Goal: Task Accomplishment & Management: Manage account settings

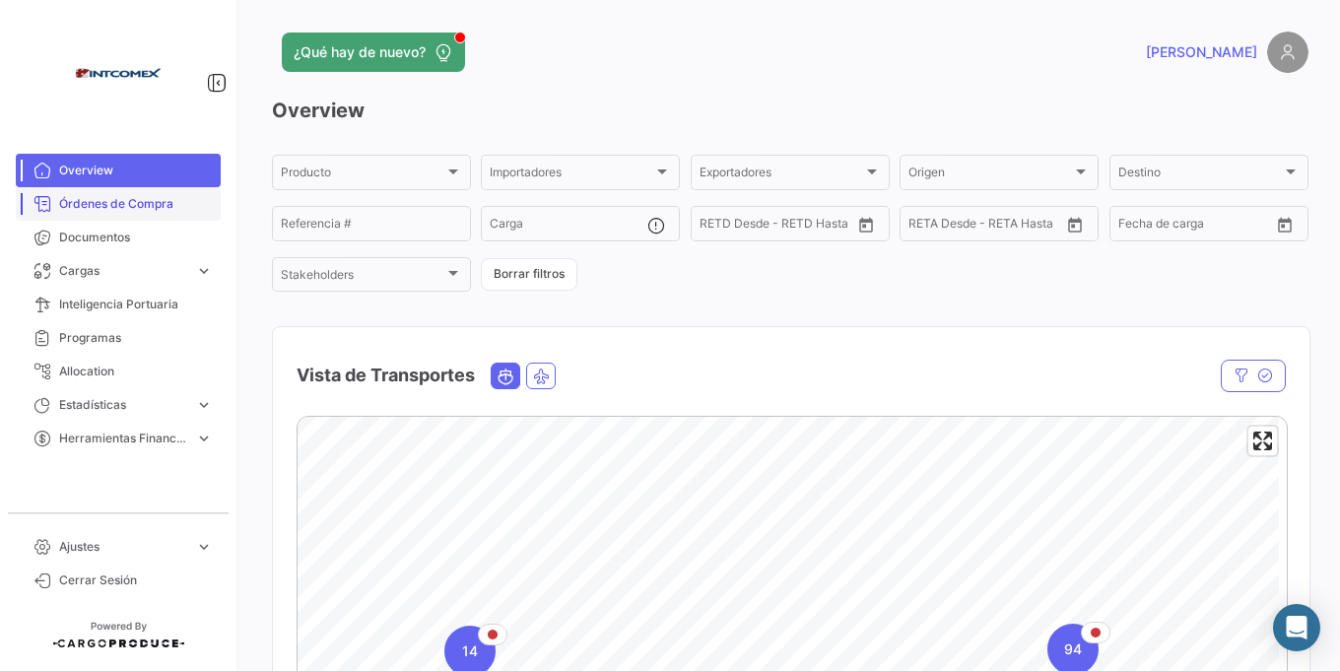
click at [112, 206] on span "Órdenes de Compra" at bounding box center [136, 204] width 154 height 18
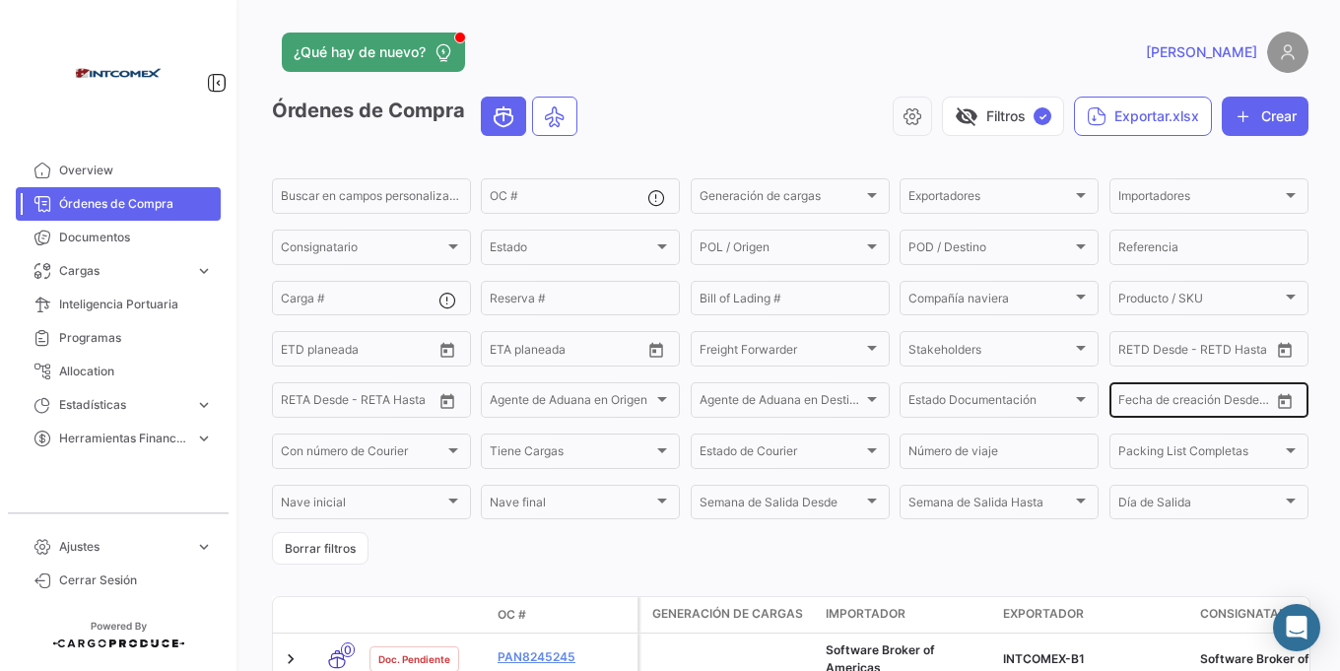
click at [1278, 397] on icon "Open calendar" at bounding box center [1285, 401] width 14 height 15
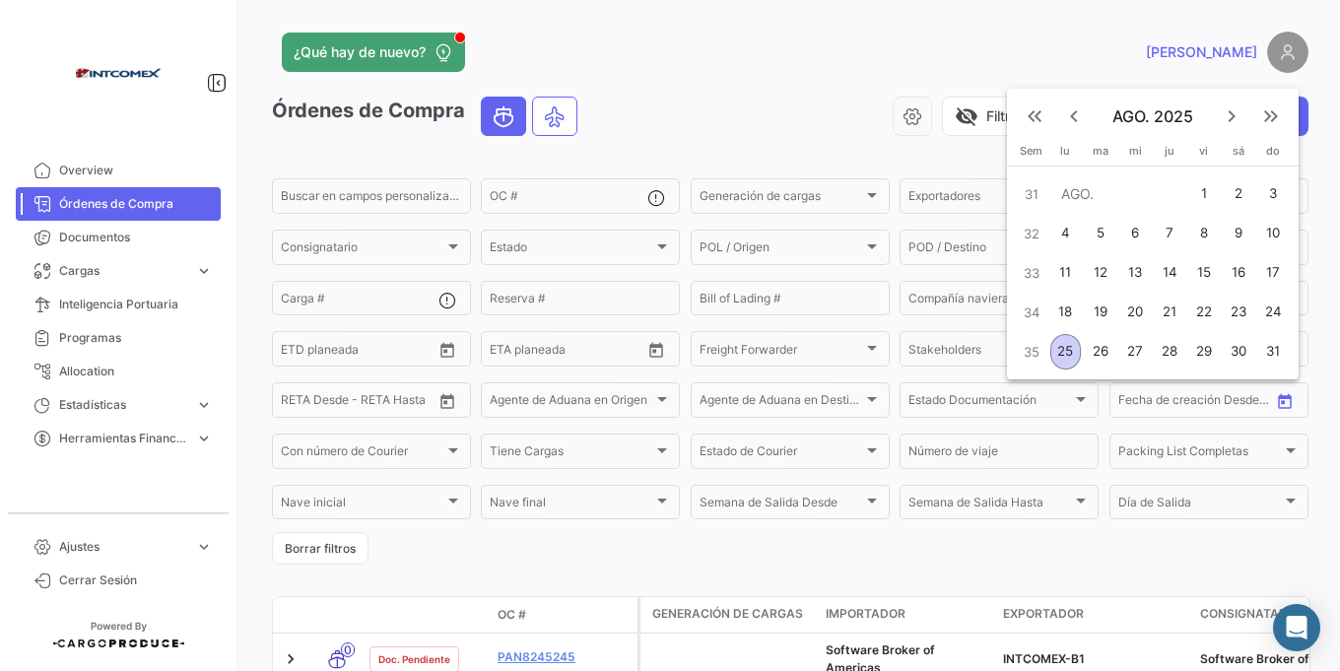
click at [1065, 113] on mat-icon "keyboard_arrow_left" at bounding box center [1074, 116] width 24 height 24
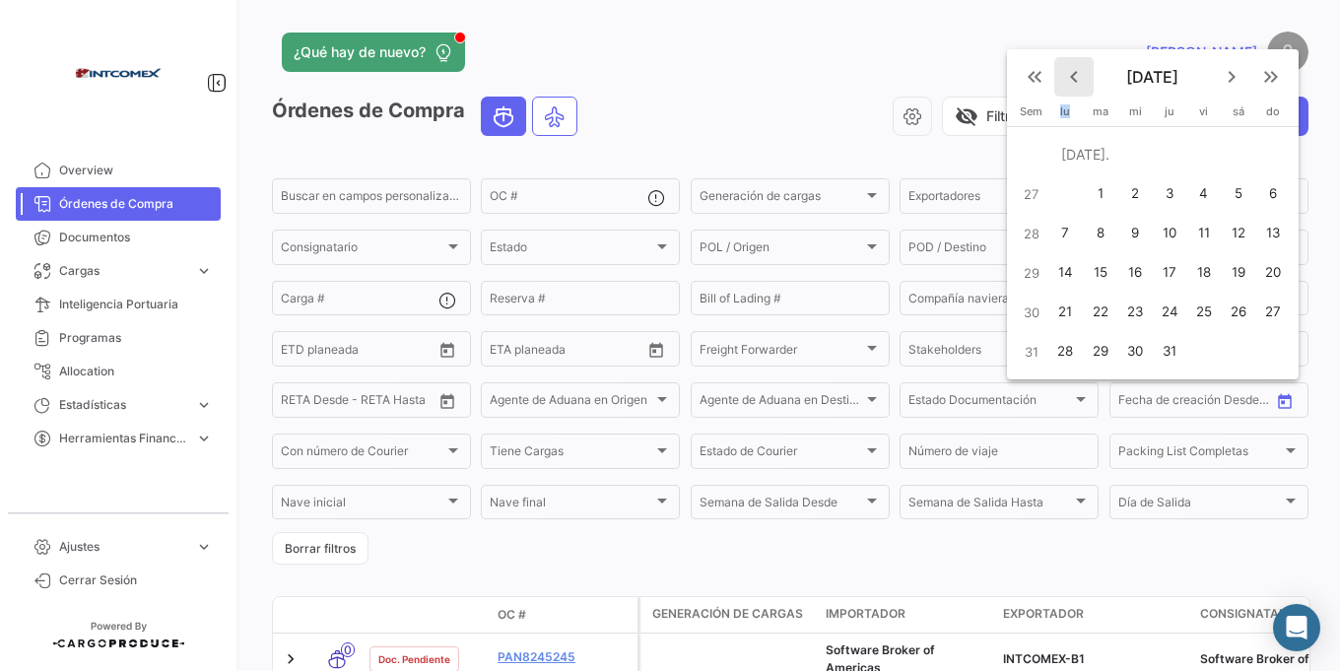
click at [1065, 113] on span "lu" at bounding box center [1065, 111] width 10 height 14
click at [1072, 79] on mat-icon "keyboard_arrow_left" at bounding box center [1074, 77] width 24 height 24
click at [1076, 90] on button "keyboard_arrow_left" at bounding box center [1073, 76] width 39 height 39
click at [1081, 116] on mat-icon "keyboard_arrow_left" at bounding box center [1074, 116] width 24 height 24
click at [1065, 73] on mat-icon "keyboard_arrow_left" at bounding box center [1074, 77] width 24 height 24
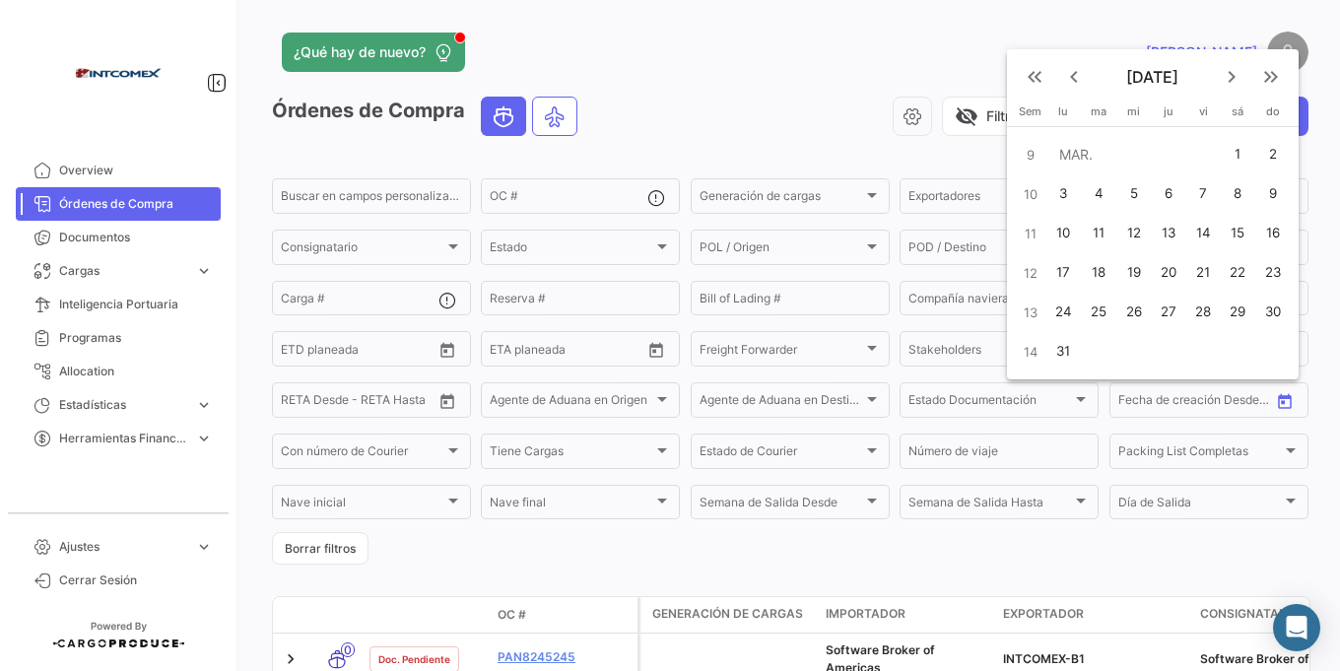
click at [1073, 78] on mat-icon "keyboard_arrow_left" at bounding box center [1074, 77] width 24 height 24
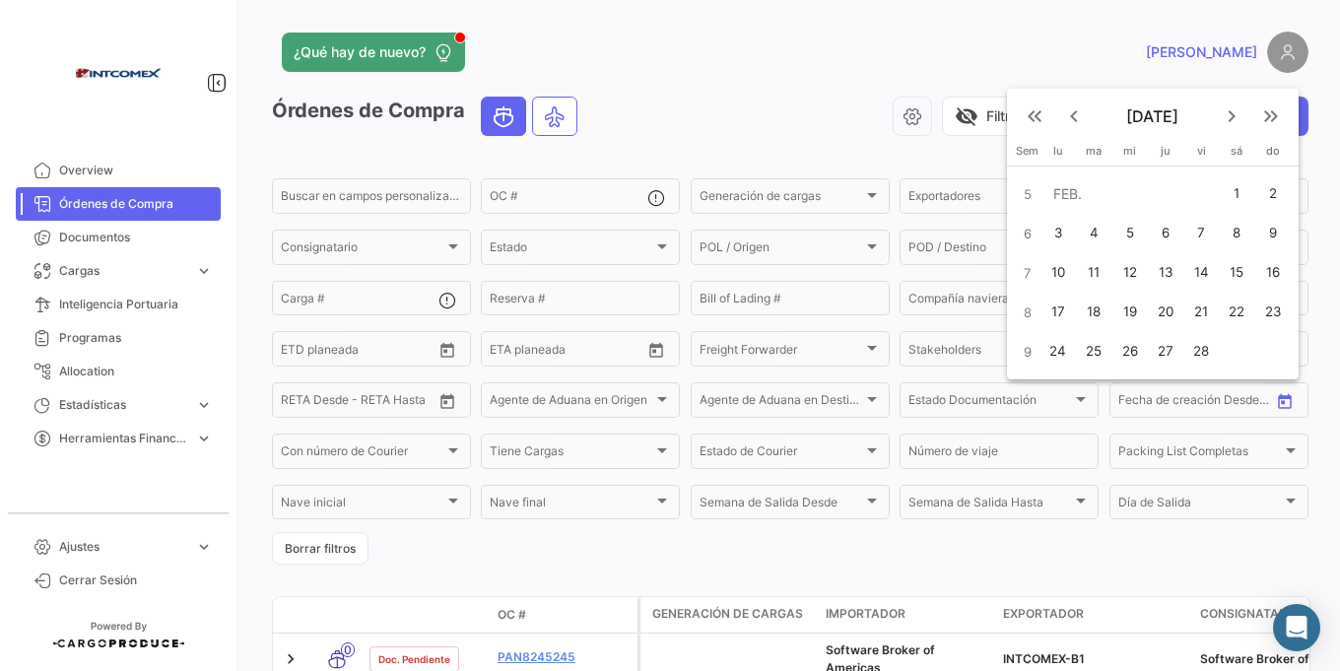
click at [1076, 118] on mat-icon "keyboard_arrow_left" at bounding box center [1074, 116] width 24 height 24
click at [1125, 180] on div "1" at bounding box center [1130, 193] width 33 height 35
type input "[DATE]"
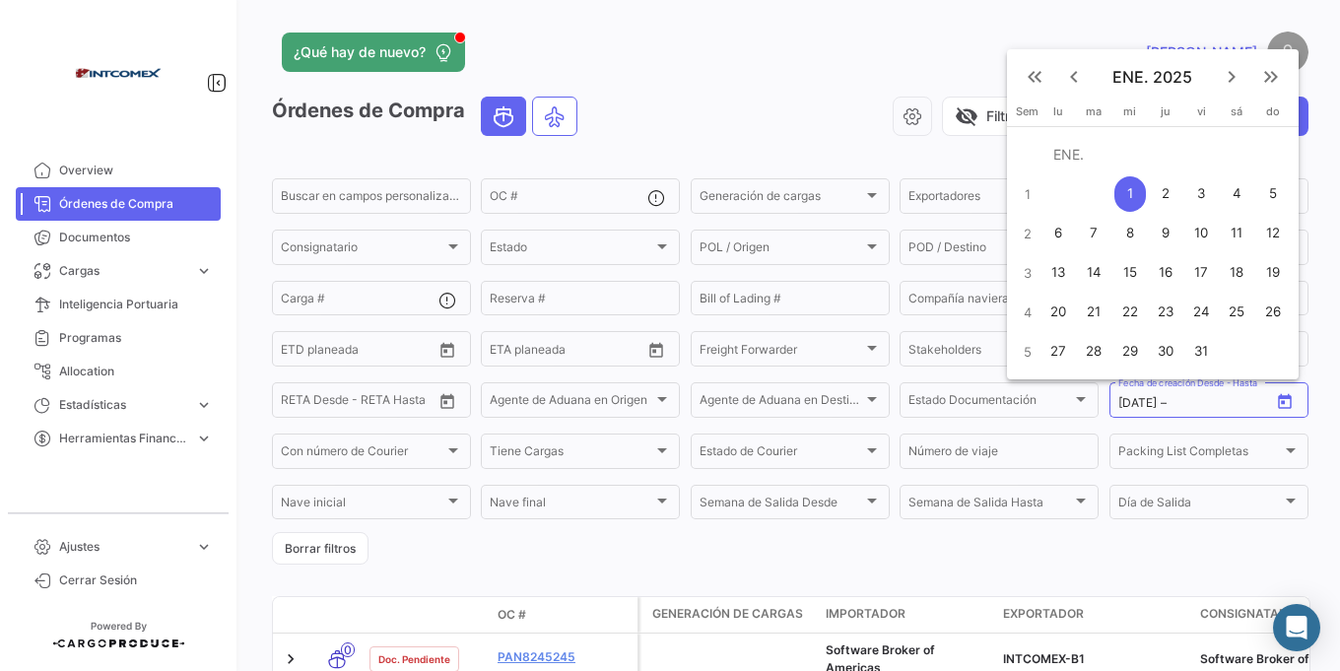
click at [1223, 76] on mat-icon "keyboard_arrow_right" at bounding box center [1232, 77] width 24 height 24
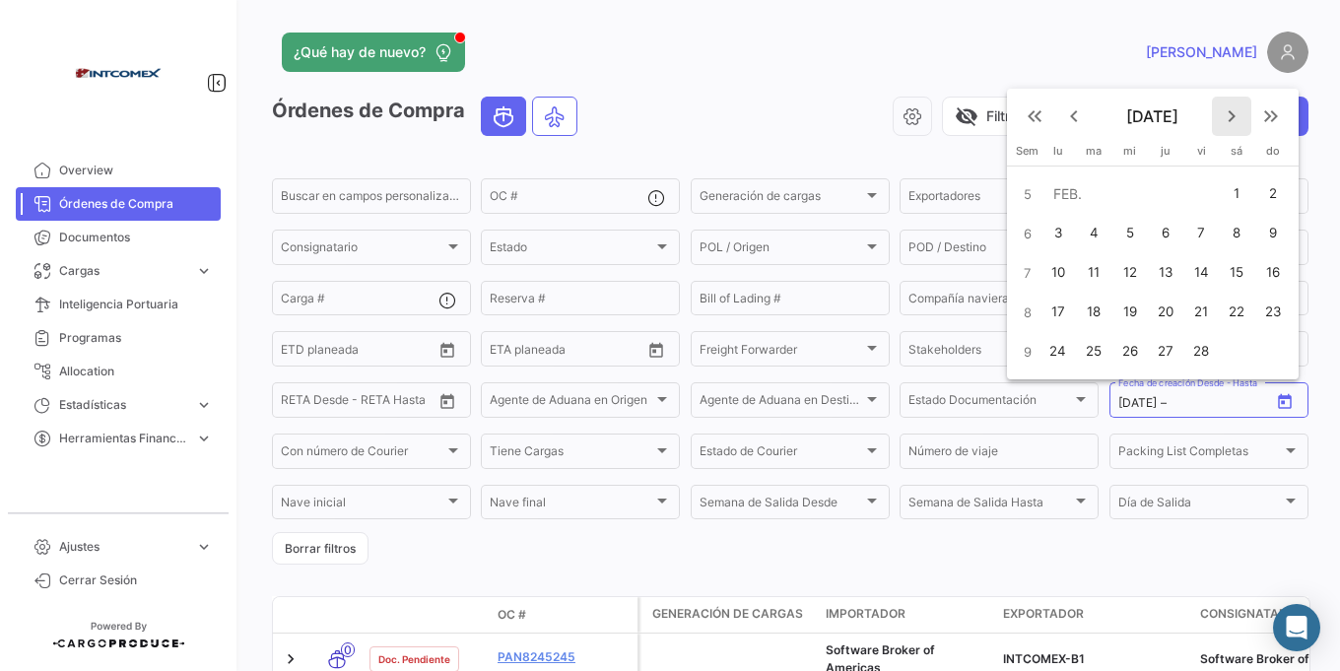
click at [1232, 115] on mat-icon "keyboard_arrow_right" at bounding box center [1232, 116] width 24 height 24
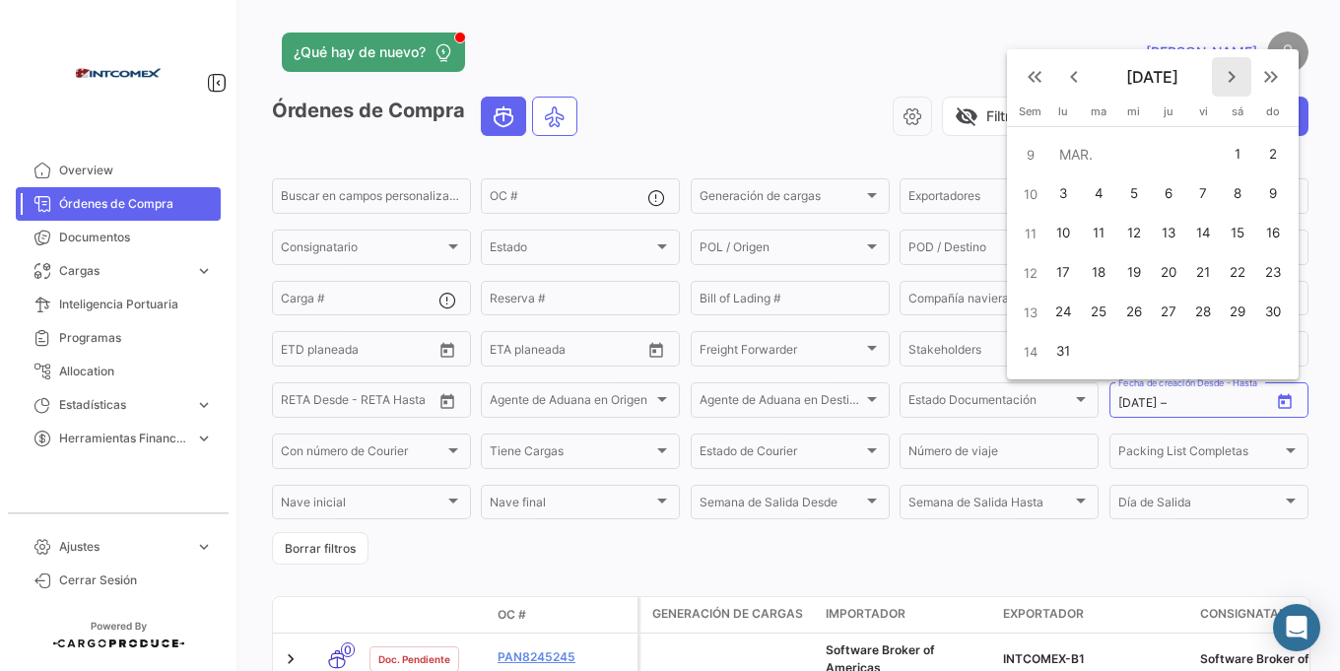
click at [1228, 74] on mat-icon "keyboard_arrow_right" at bounding box center [1232, 77] width 24 height 24
click at [1230, 91] on button "keyboard_arrow_right" at bounding box center [1231, 76] width 39 height 39
click at [1235, 124] on mat-icon "keyboard_arrow_right" at bounding box center [1232, 116] width 24 height 24
click at [1235, 90] on button "keyboard_arrow_right" at bounding box center [1231, 76] width 39 height 39
click at [1228, 83] on mat-icon "keyboard_arrow_right" at bounding box center [1232, 77] width 24 height 24
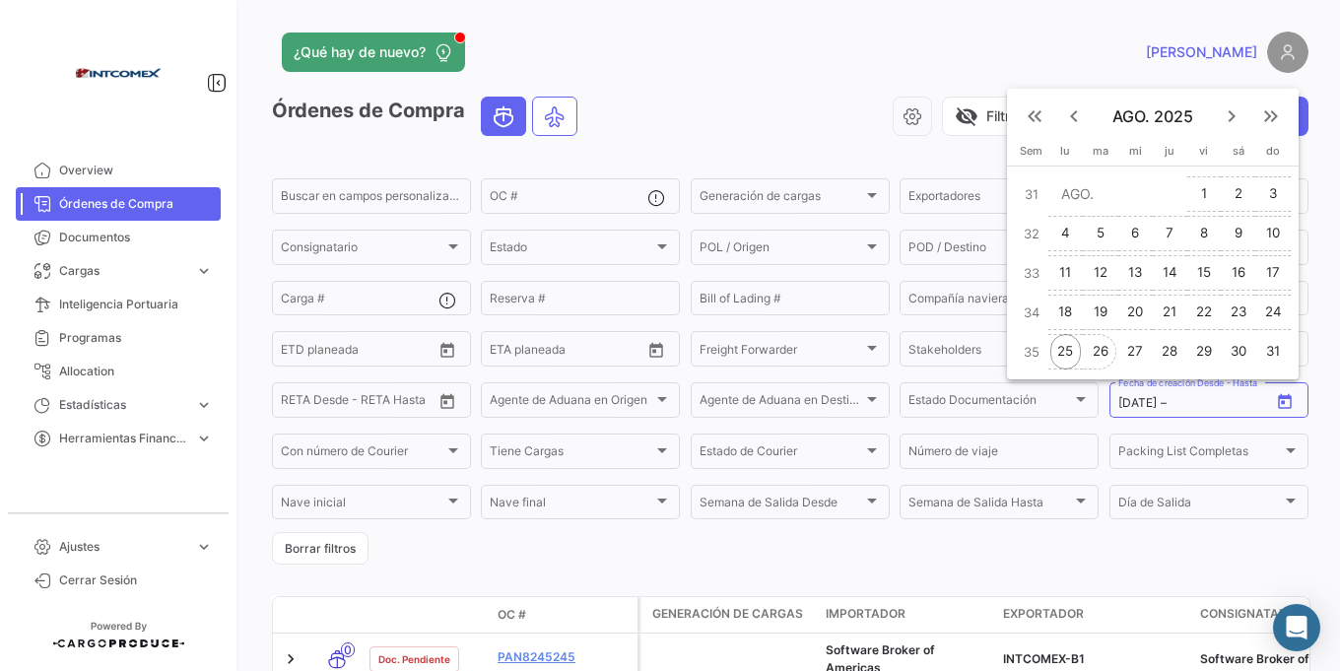
click at [1114, 354] on div "26" at bounding box center [1101, 351] width 32 height 35
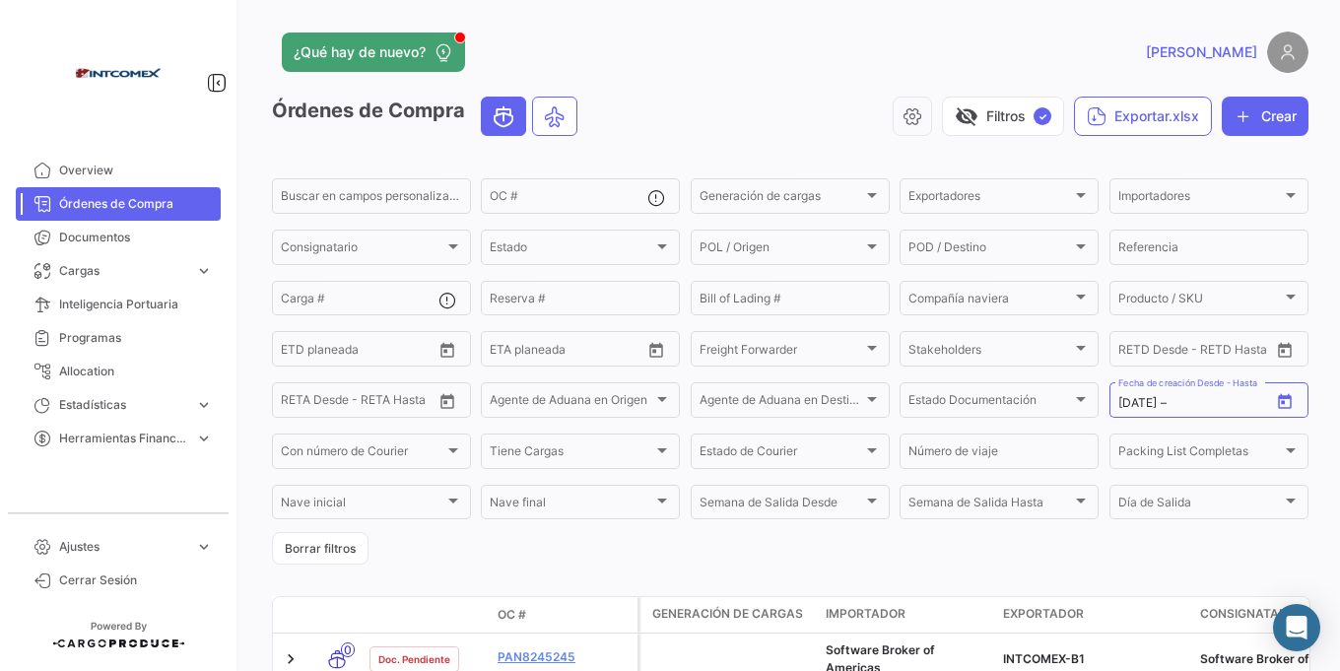
type input "[DATE]"
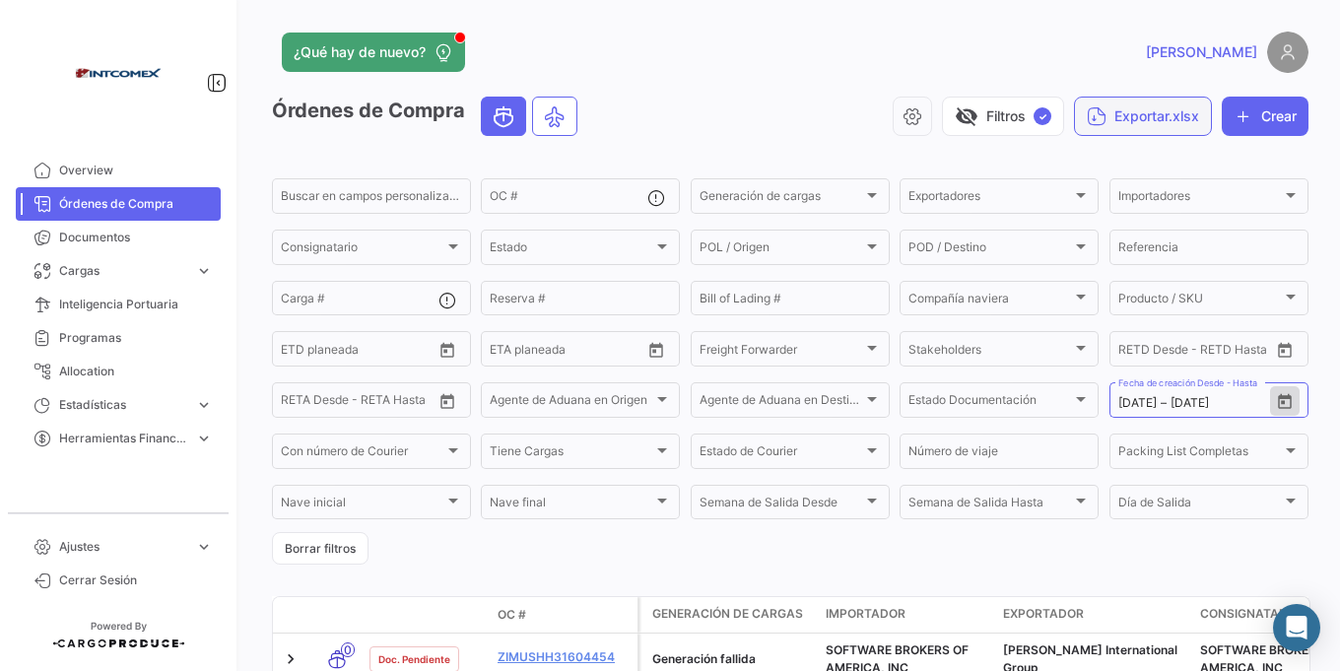
scroll to position [118, 0]
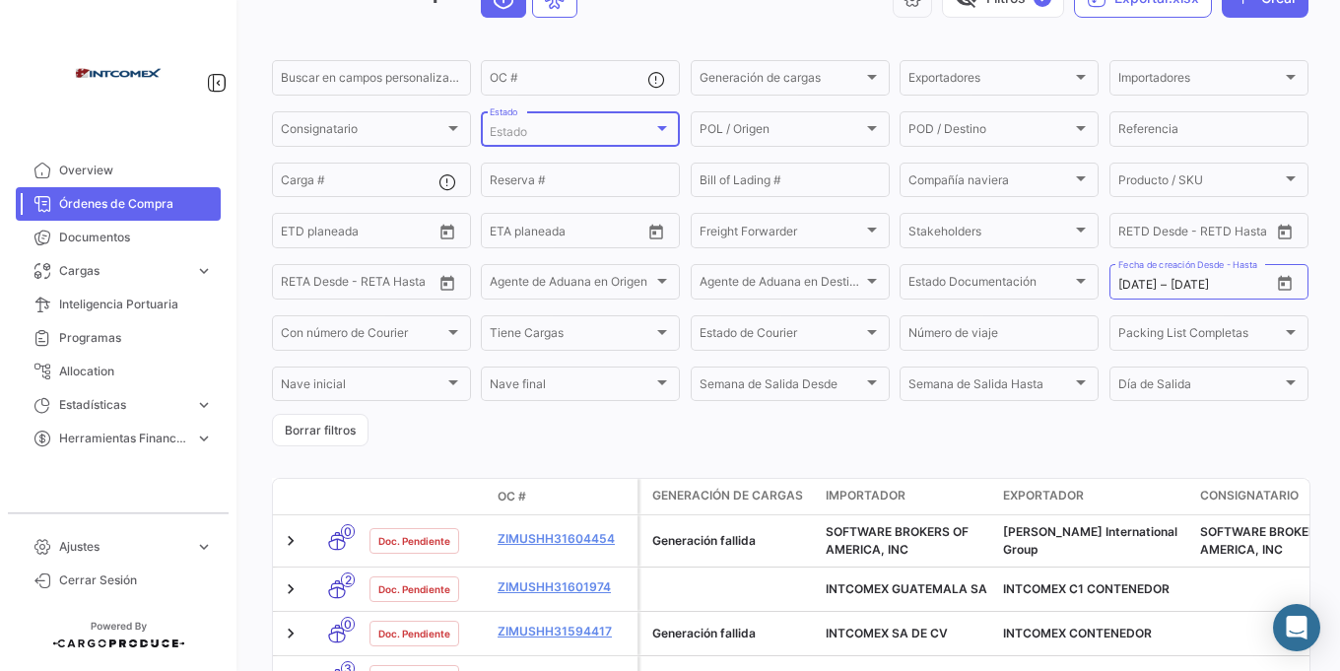
click at [558, 128] on div "Estado" at bounding box center [572, 132] width 164 height 14
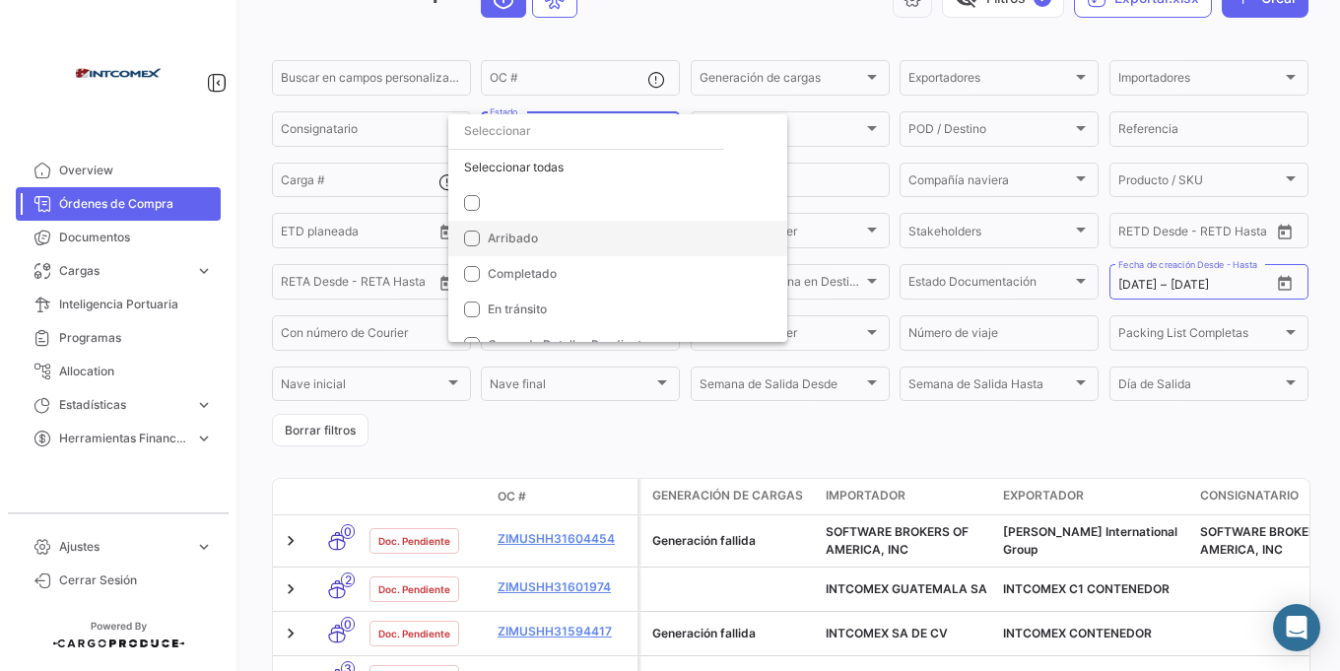
click at [507, 239] on span "Arribado" at bounding box center [513, 238] width 50 height 15
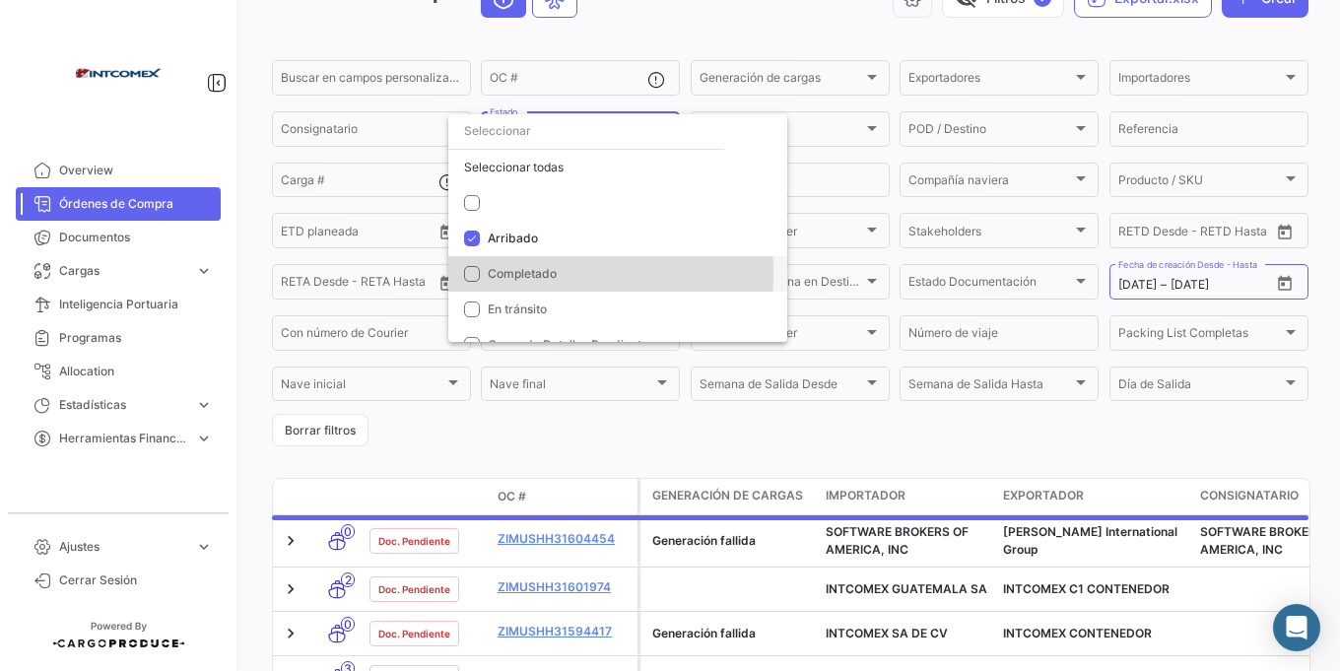
click at [506, 273] on span "Completado" at bounding box center [522, 273] width 69 height 15
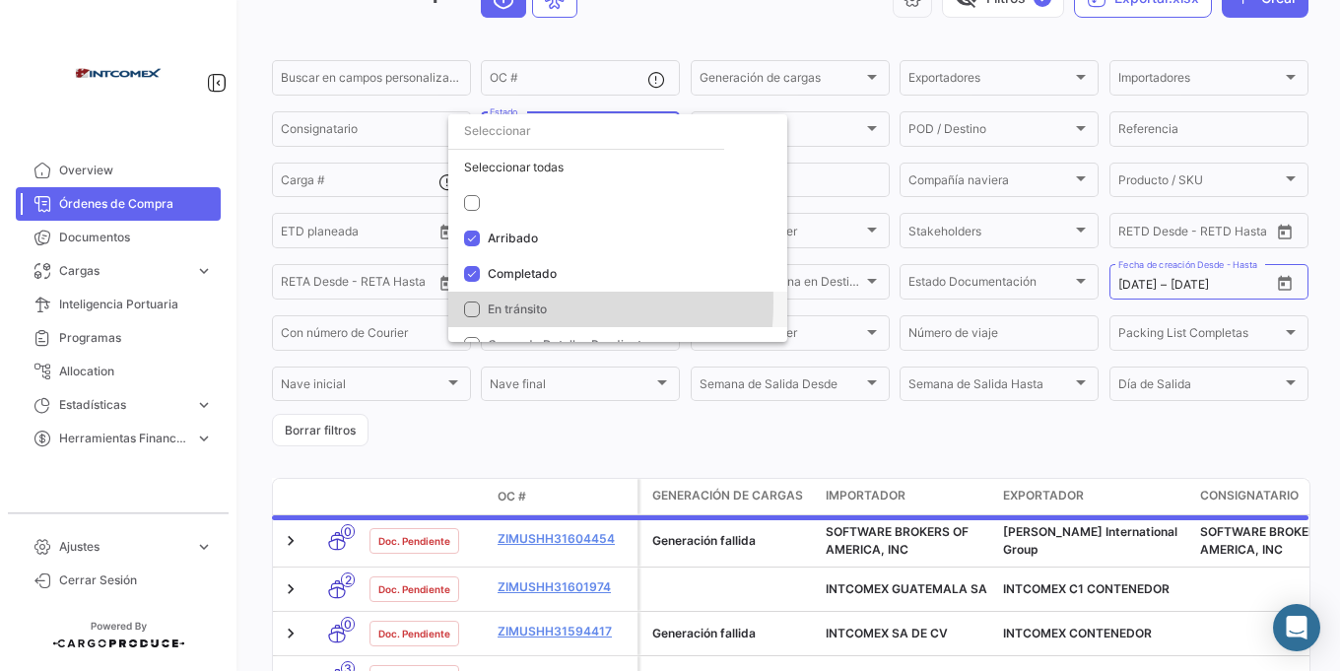
click at [502, 302] on span "En tránsito" at bounding box center [517, 308] width 59 height 15
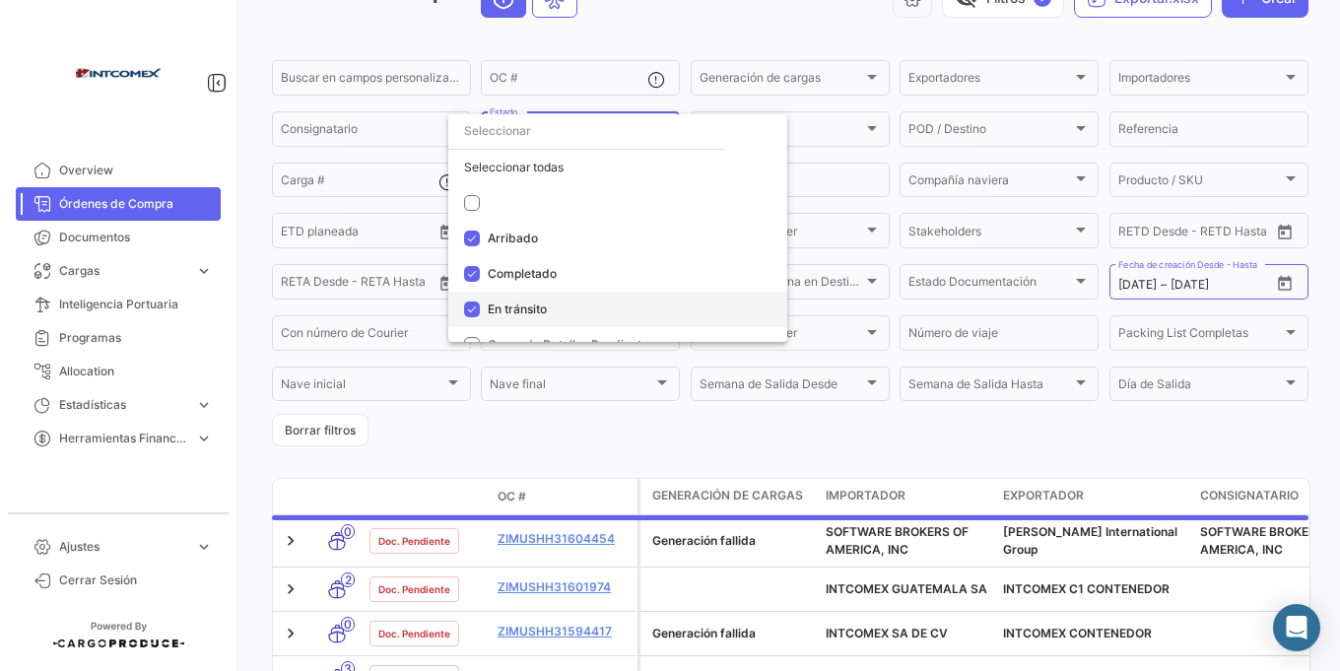
scroll to position [21, 0]
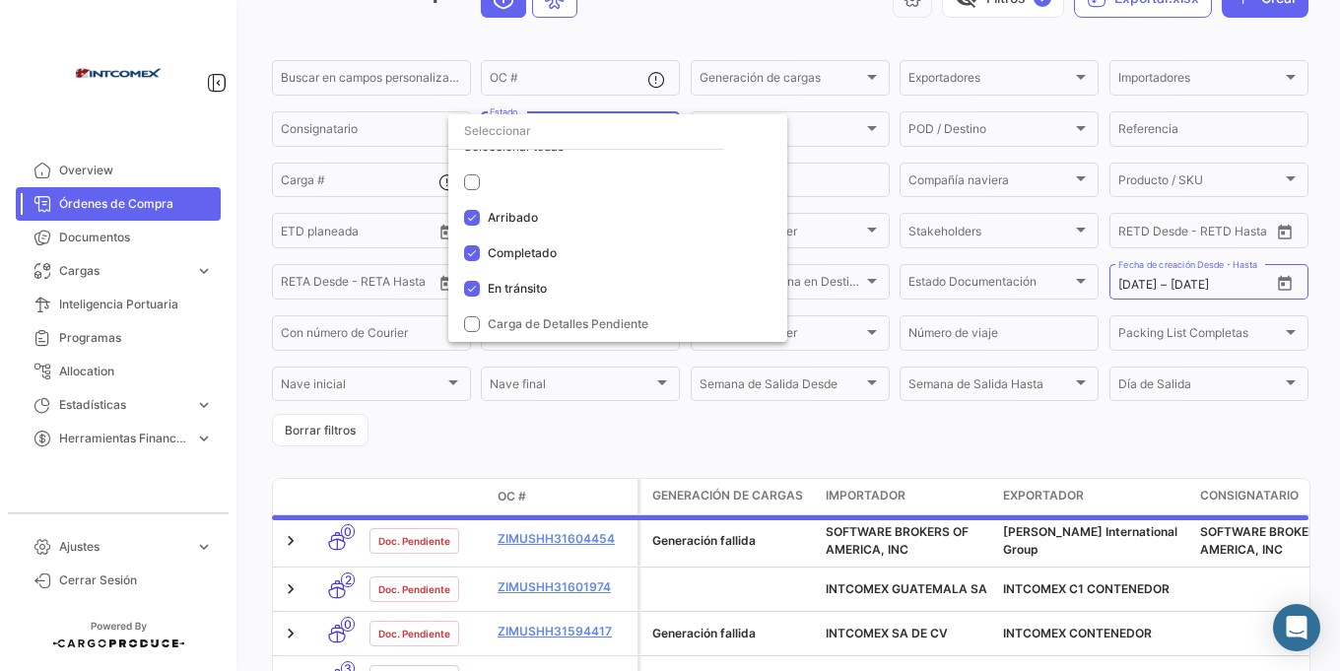
click at [597, 464] on div at bounding box center [670, 335] width 1340 height 671
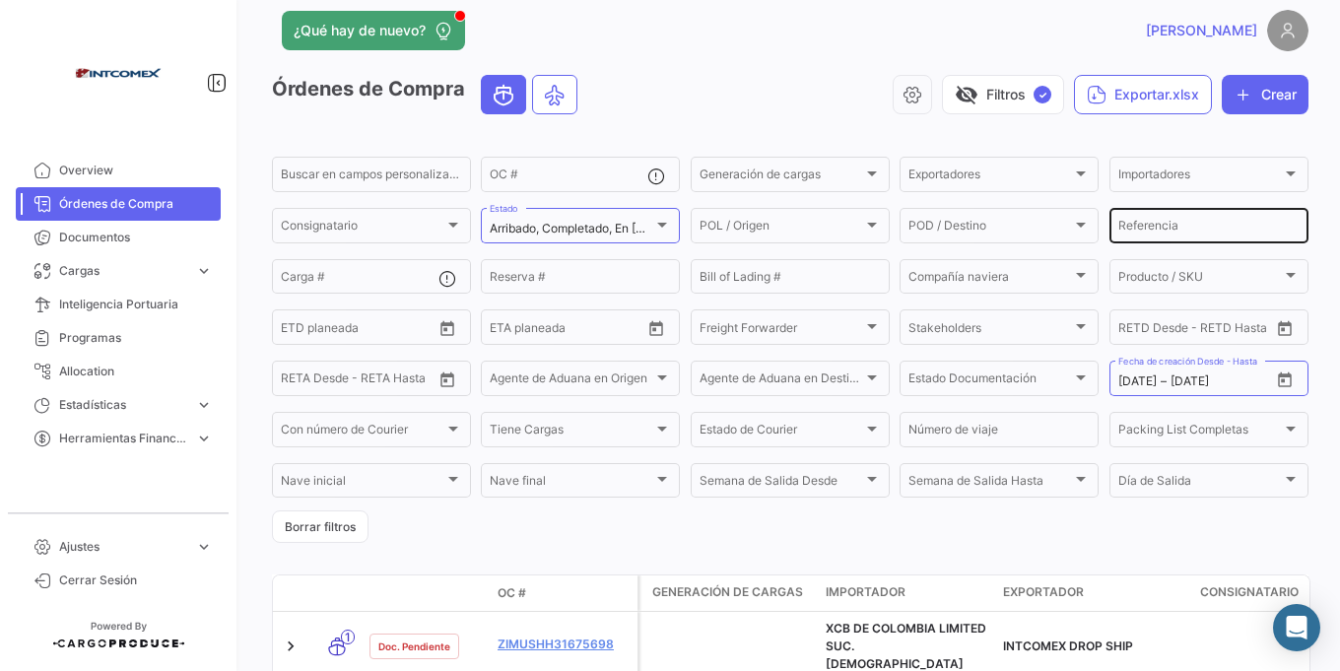
scroll to position [0, 0]
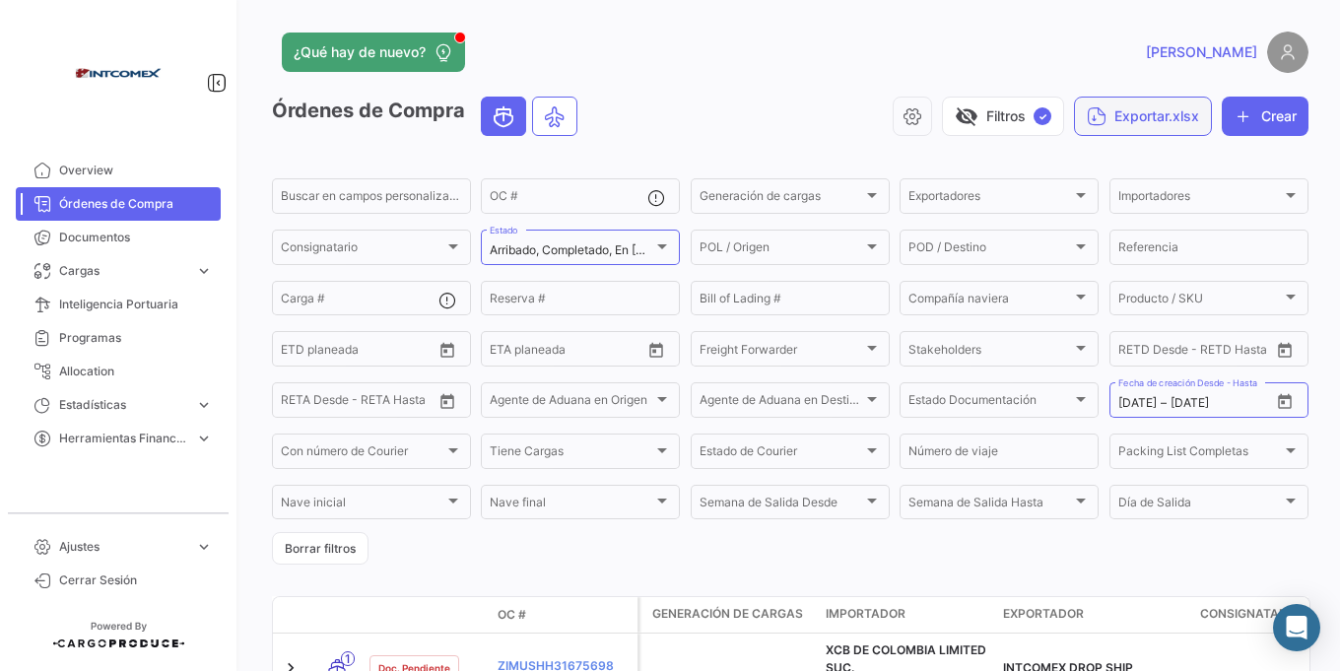
click at [1136, 130] on button "Exportar.xlsx" at bounding box center [1143, 116] width 138 height 39
click at [1132, 173] on button "Exportar OC's" at bounding box center [1200, 165] width 276 height 35
